Goal: Information Seeking & Learning: Understand process/instructions

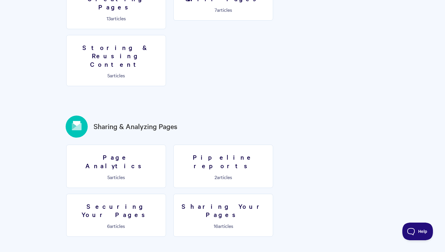
scroll to position [655, 0]
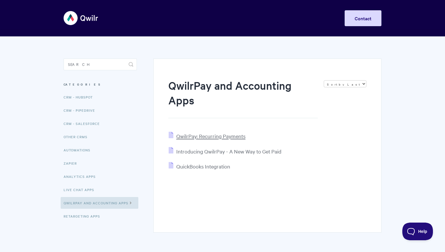
click at [202, 139] on span "QwilrPay: Recurring Payments" at bounding box center [210, 136] width 69 height 7
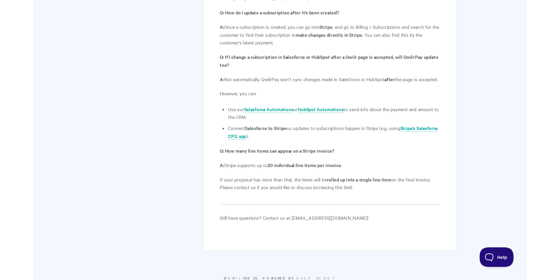
scroll to position [2112, 0]
